Goal: Find specific page/section: Find specific page/section

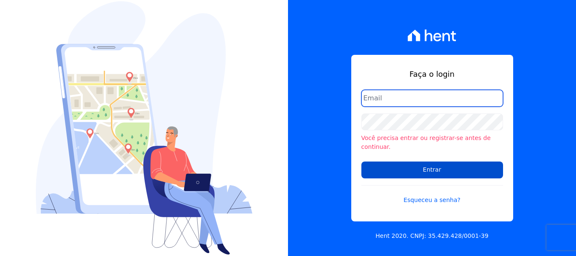
type input "ary@santuzzo.com.br"
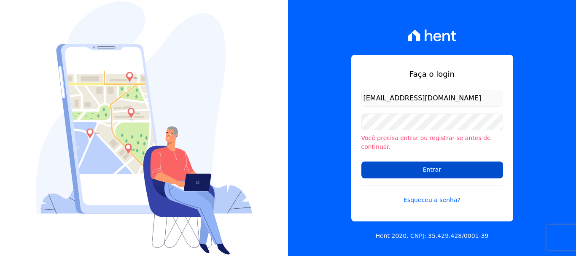
click at [432, 166] on input "Entrar" at bounding box center [433, 170] width 142 height 17
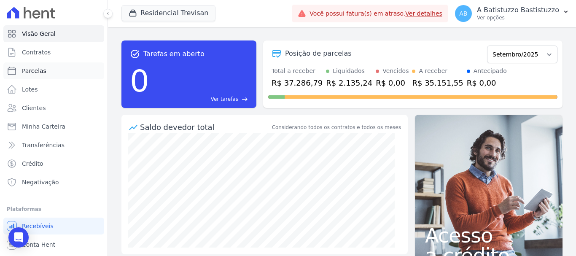
click at [37, 70] on span "Parcelas" at bounding box center [34, 71] width 24 height 8
select select
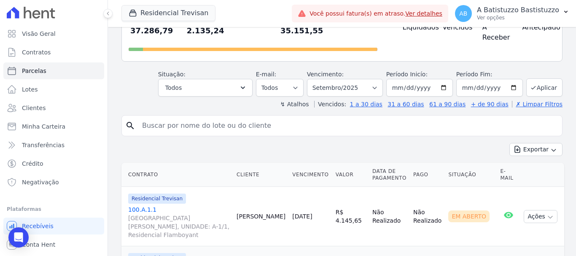
scroll to position [169, 0]
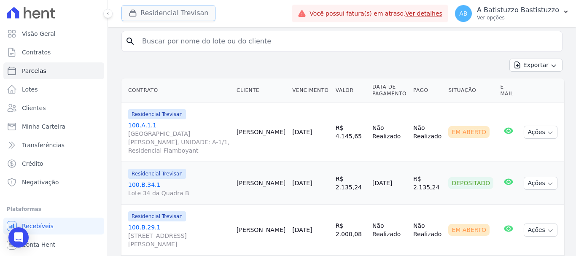
click at [188, 12] on button "Residencial Trevisan" at bounding box center [169, 13] width 94 height 16
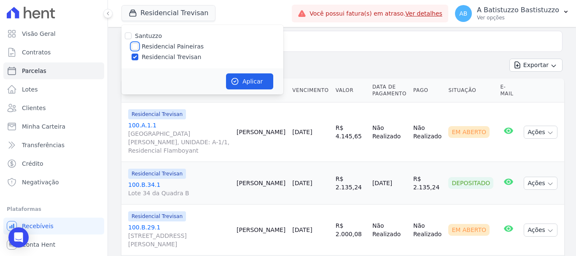
click at [133, 47] on input "Residencial Paineiras" at bounding box center [135, 46] width 7 height 7
checkbox input "true"
click at [137, 57] on input "Residencial Trevisan" at bounding box center [135, 57] width 7 height 7
checkbox input "false"
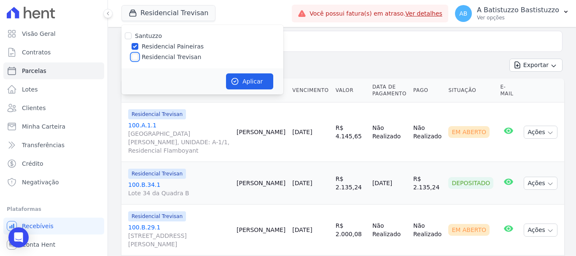
checkbox input "false"
click at [251, 81] on button "Aplicar" at bounding box center [249, 81] width 47 height 16
select select
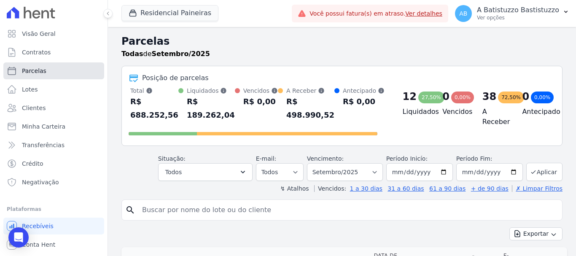
click at [47, 69] on link "Parcelas" at bounding box center [53, 70] width 101 height 17
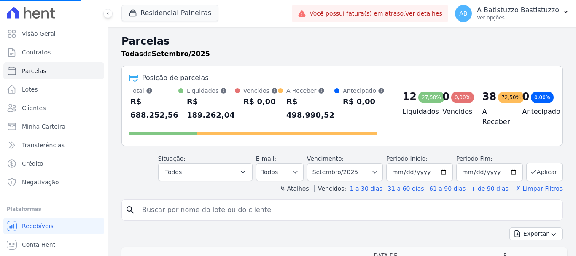
select select
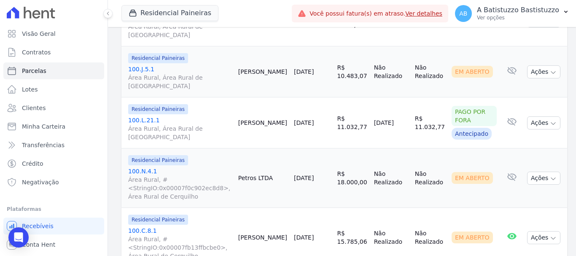
scroll to position [422, 0]
